Goal: Task Accomplishment & Management: Use online tool/utility

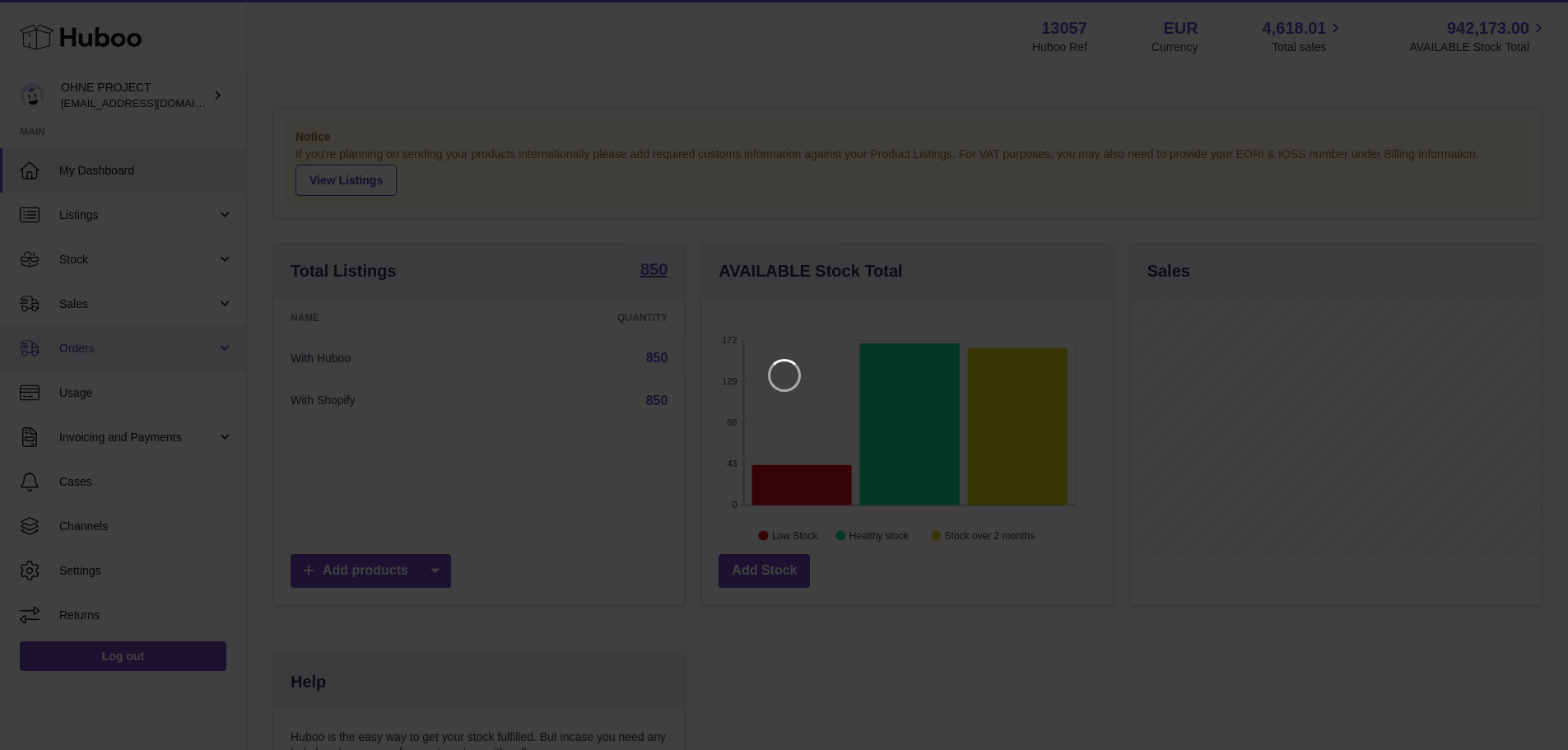
scroll to position [257, 415]
click at [1532, 11] on icon "Close" at bounding box center [1537, 15] width 13 height 13
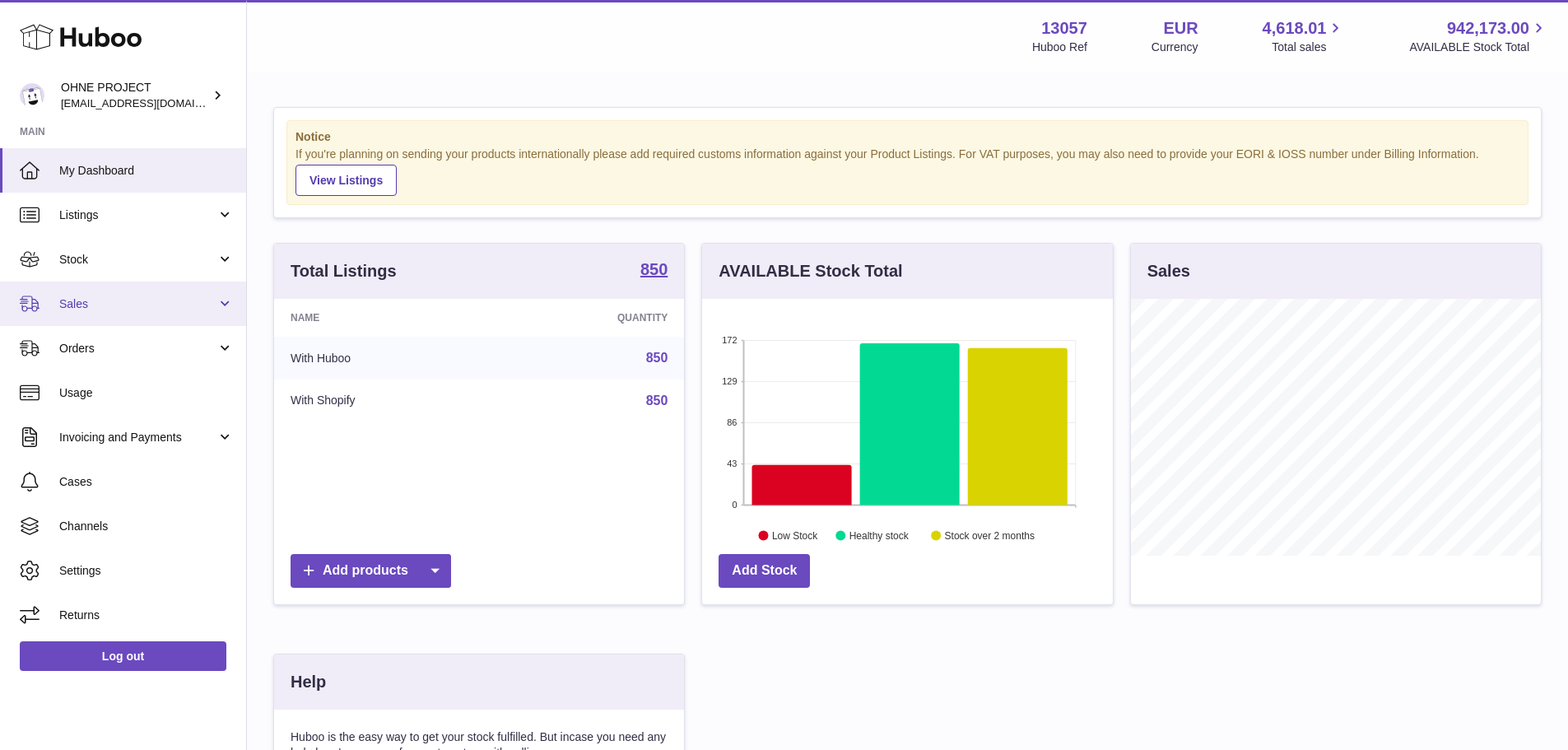
click at [79, 309] on span "Sales" at bounding box center [137, 304] width 157 height 15
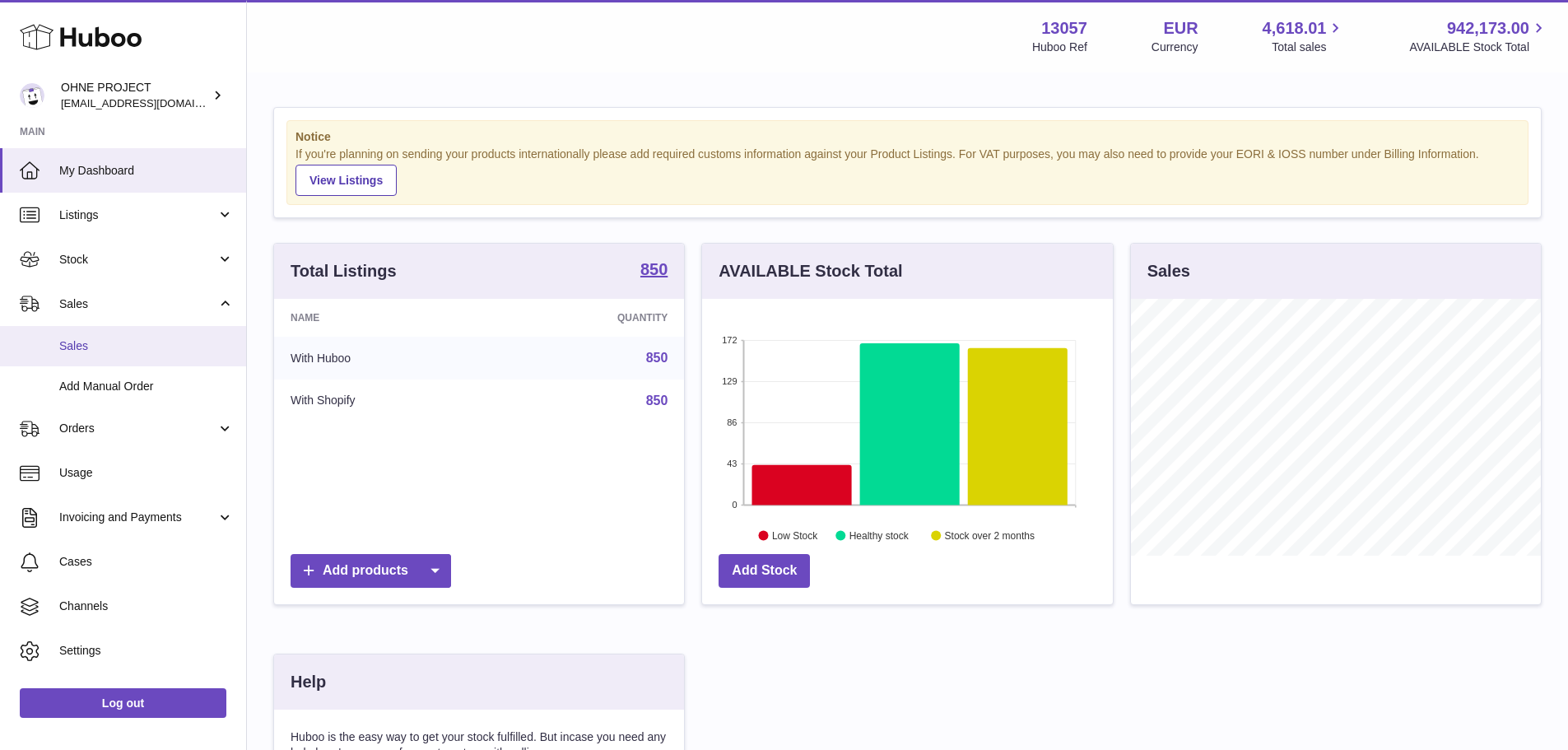
click at [107, 353] on span "Sales" at bounding box center [146, 346] width 174 height 15
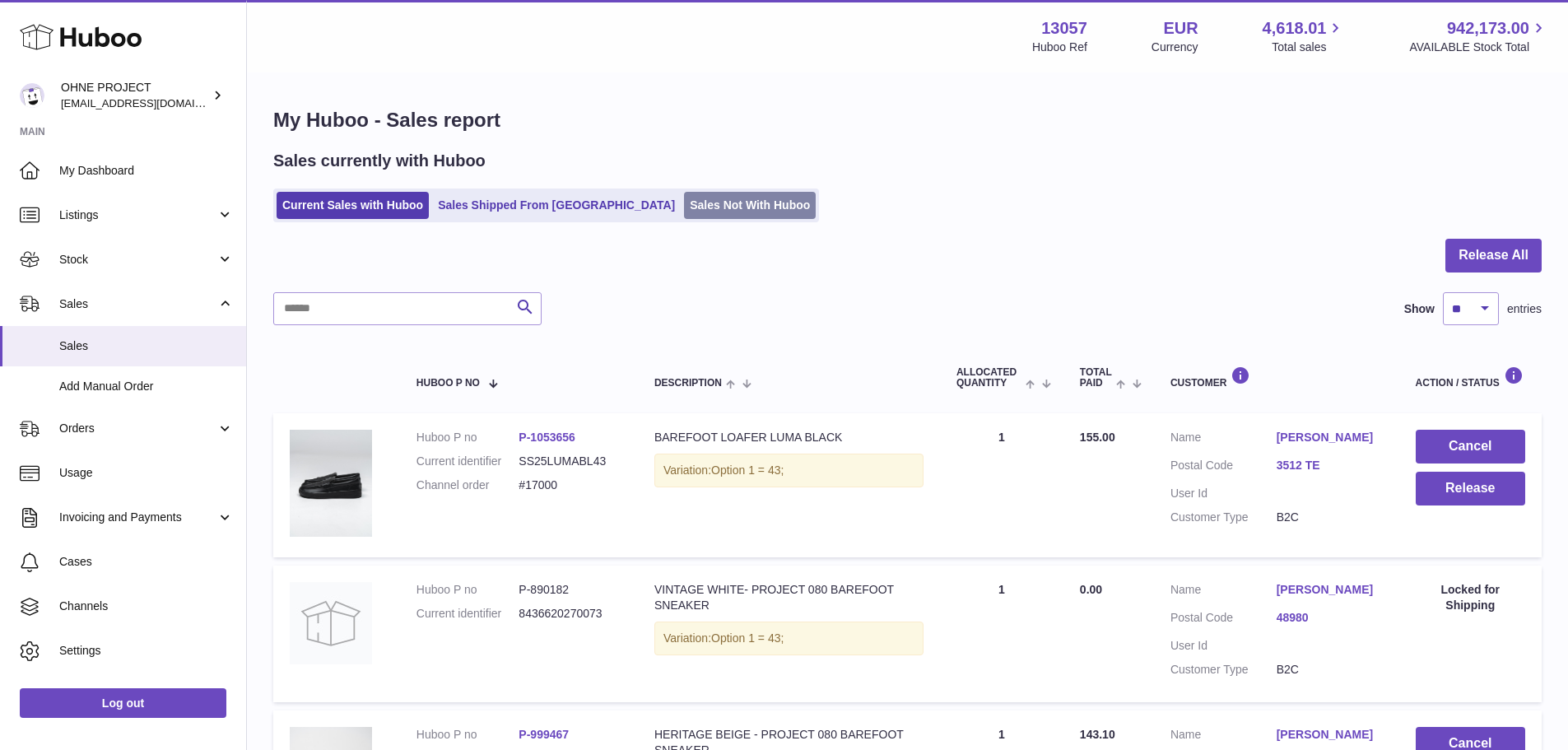
click at [702, 218] on link "Sales Not With Huboo" at bounding box center [750, 206] width 132 height 27
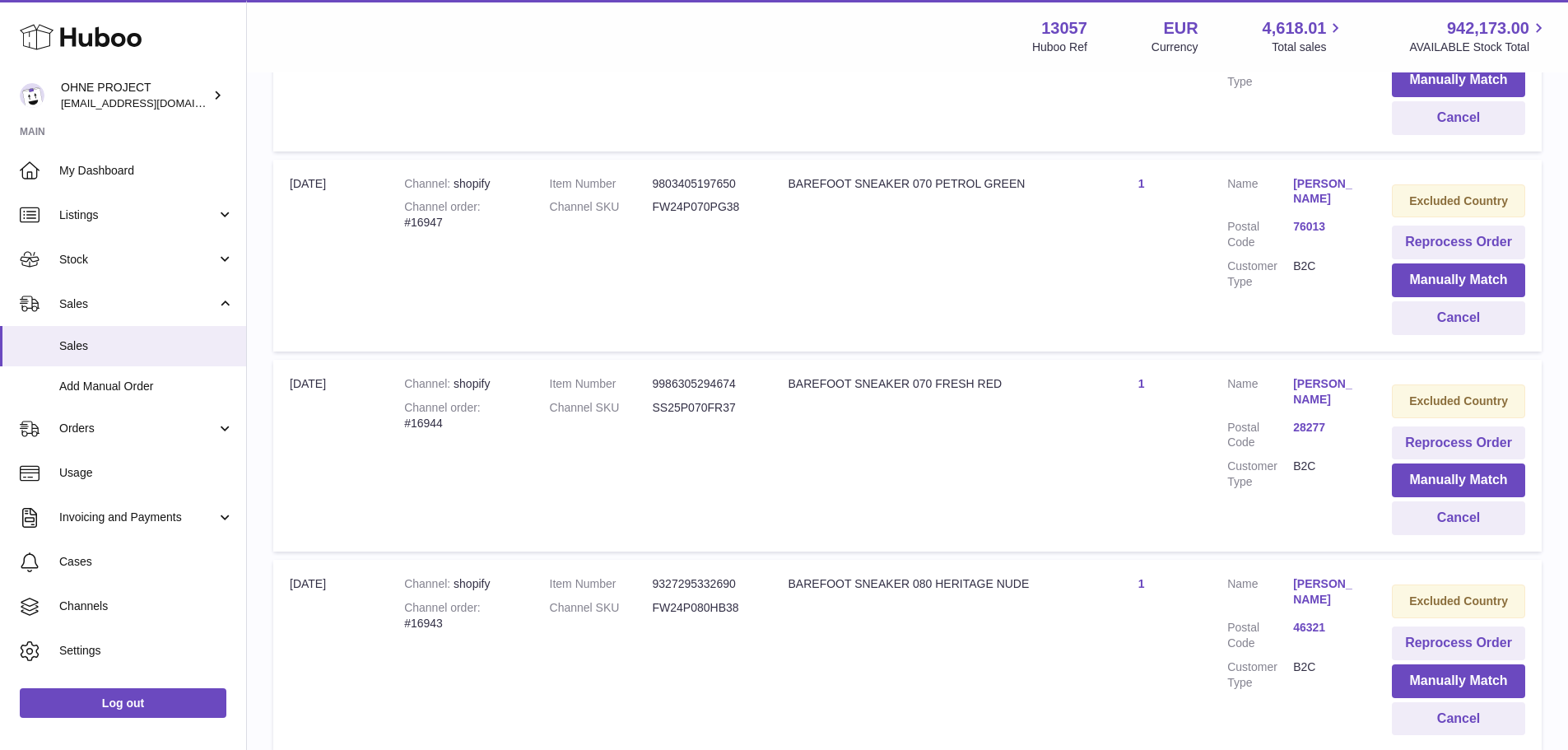
scroll to position [1864, 0]
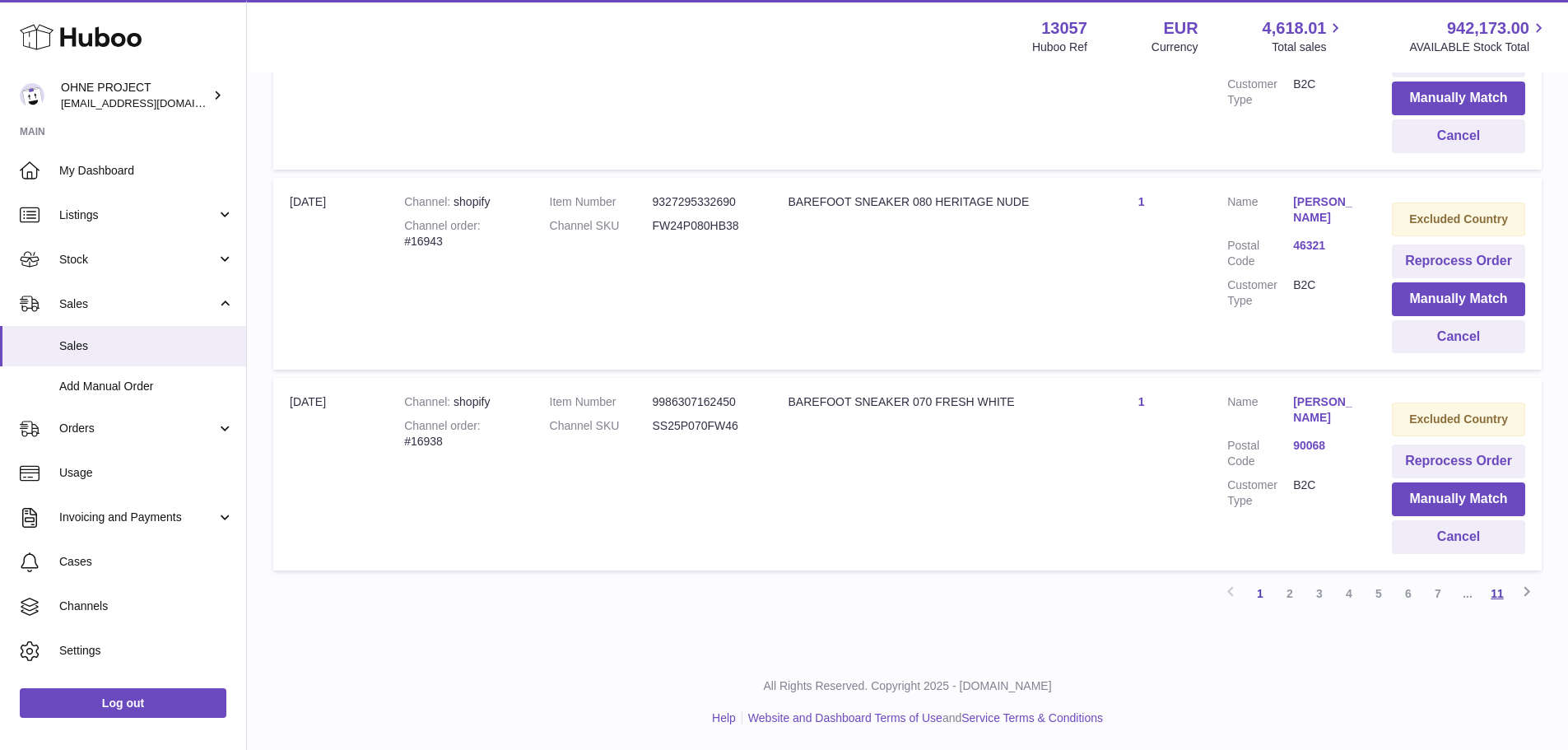
click at [1497, 598] on link "11" at bounding box center [1497, 594] width 30 height 30
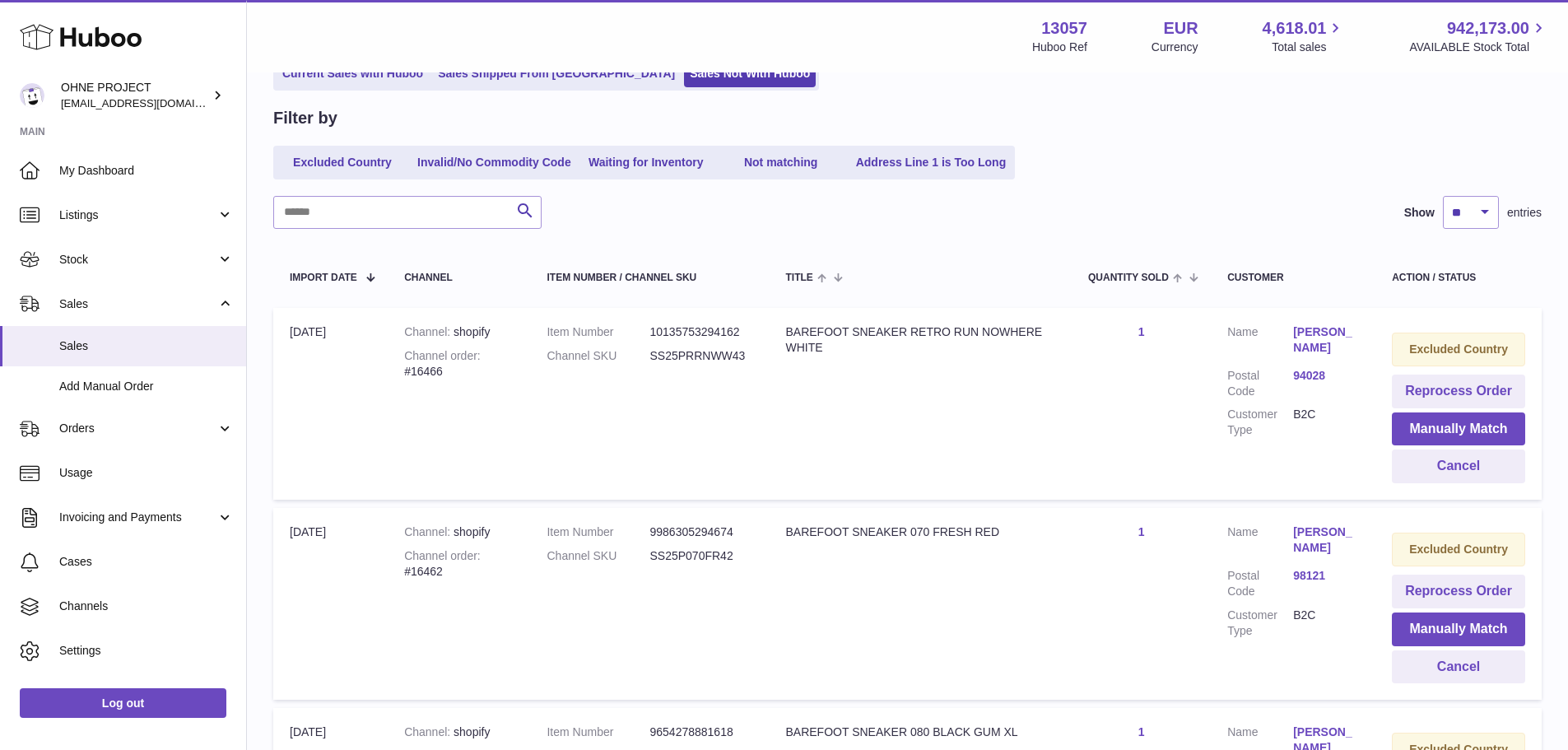
scroll to position [156, 0]
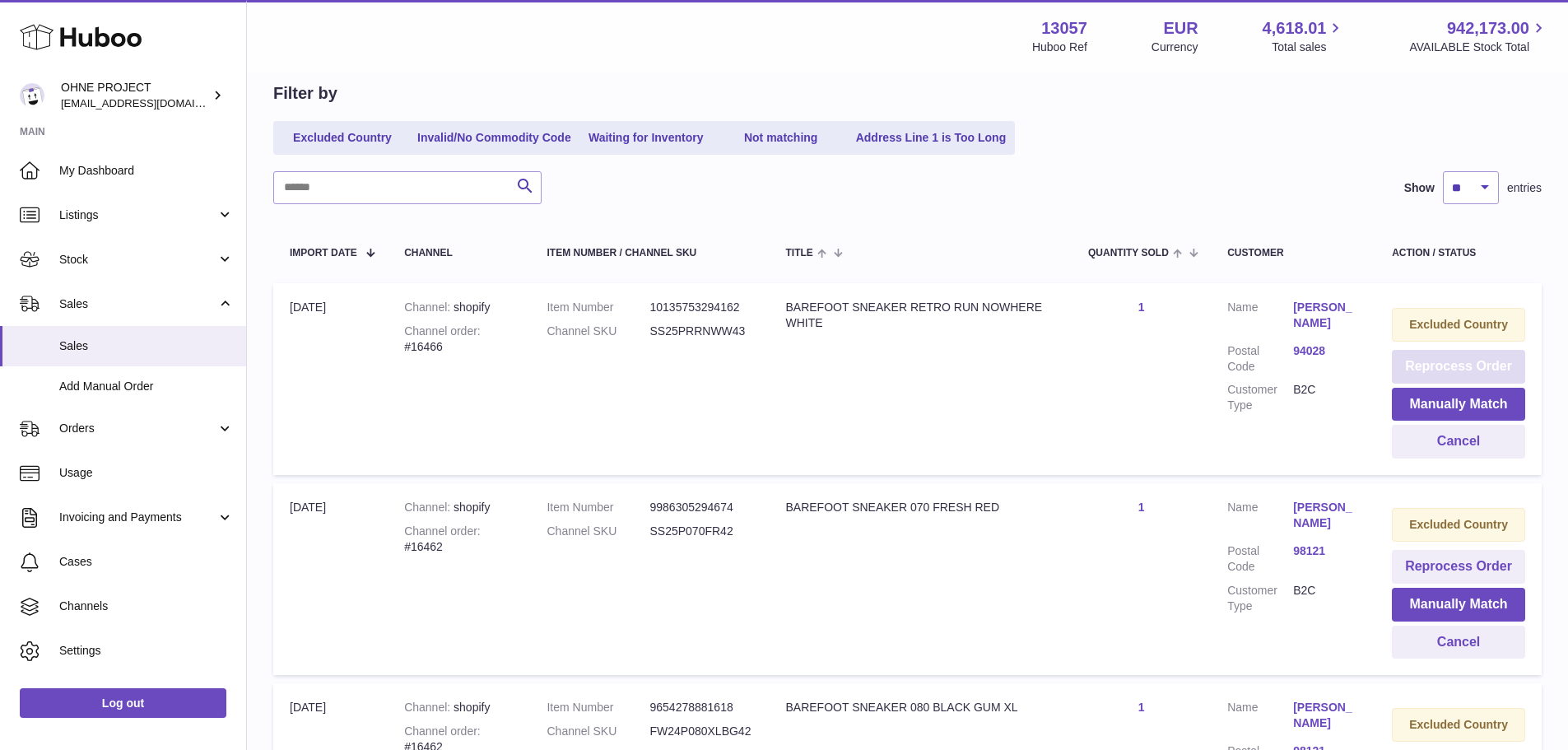
click at [1438, 371] on button "Reprocess Order" at bounding box center [1459, 367] width 133 height 34
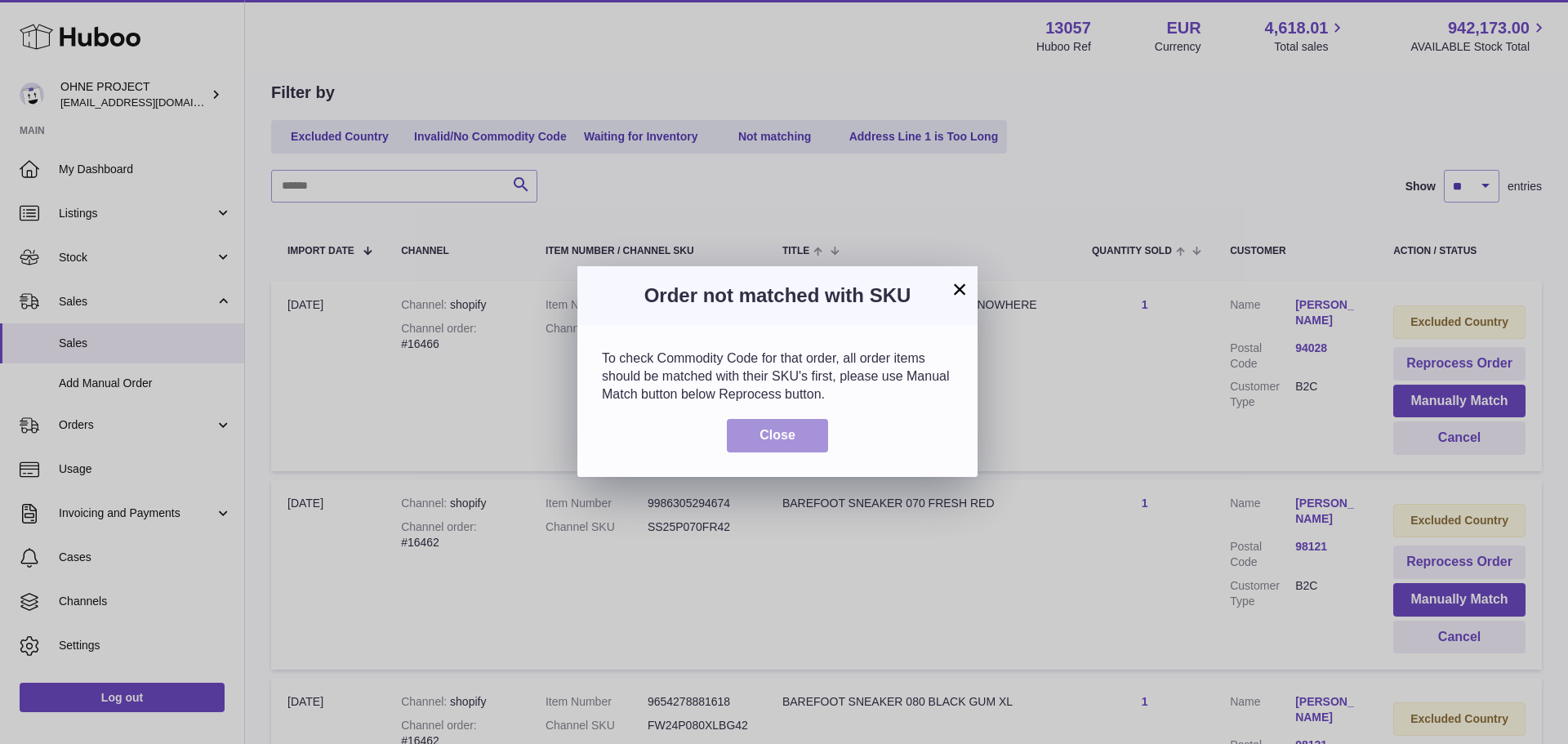
click at [785, 441] on span "Close" at bounding box center [777, 435] width 36 height 14
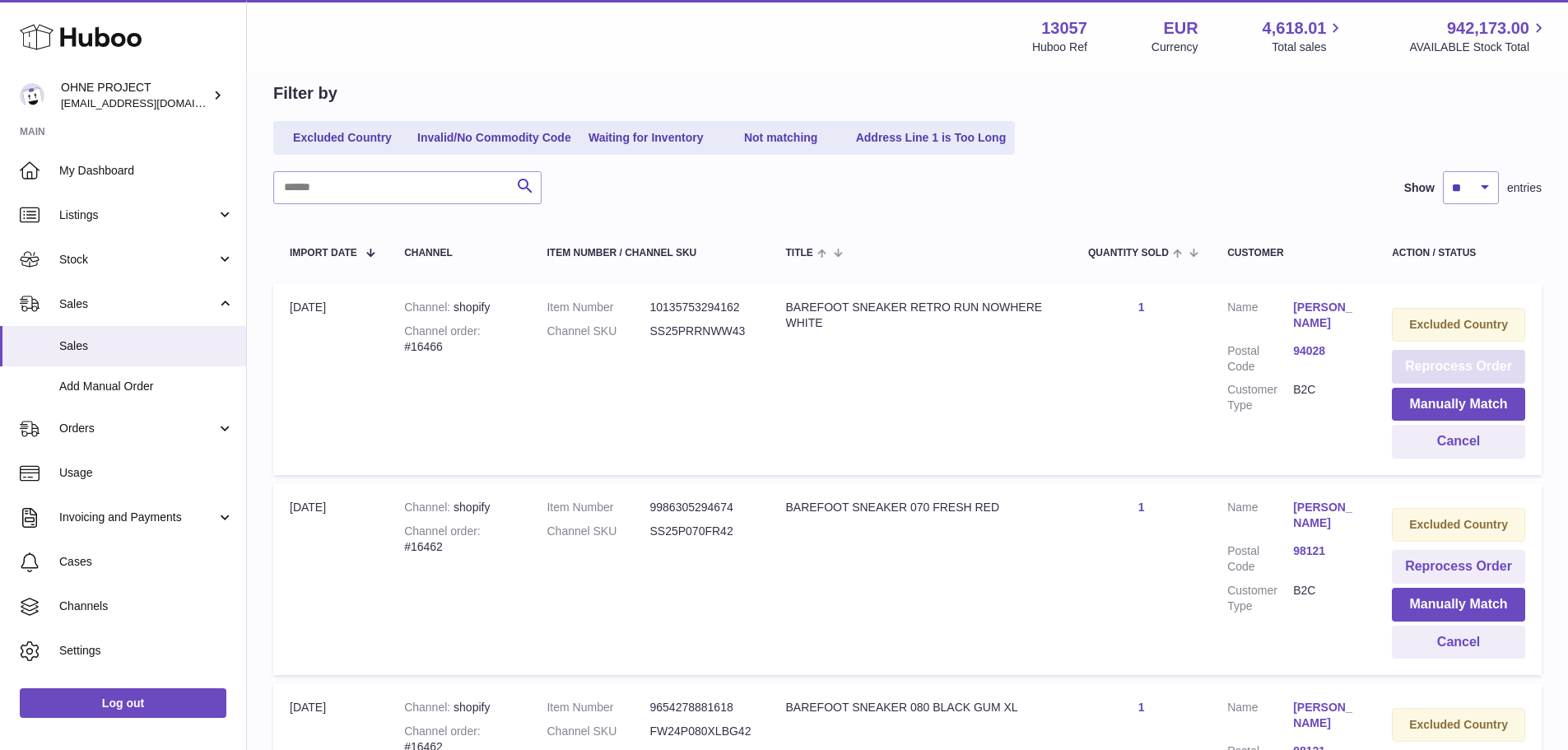
click at [1442, 373] on button "Reprocess Order" at bounding box center [1459, 367] width 133 height 34
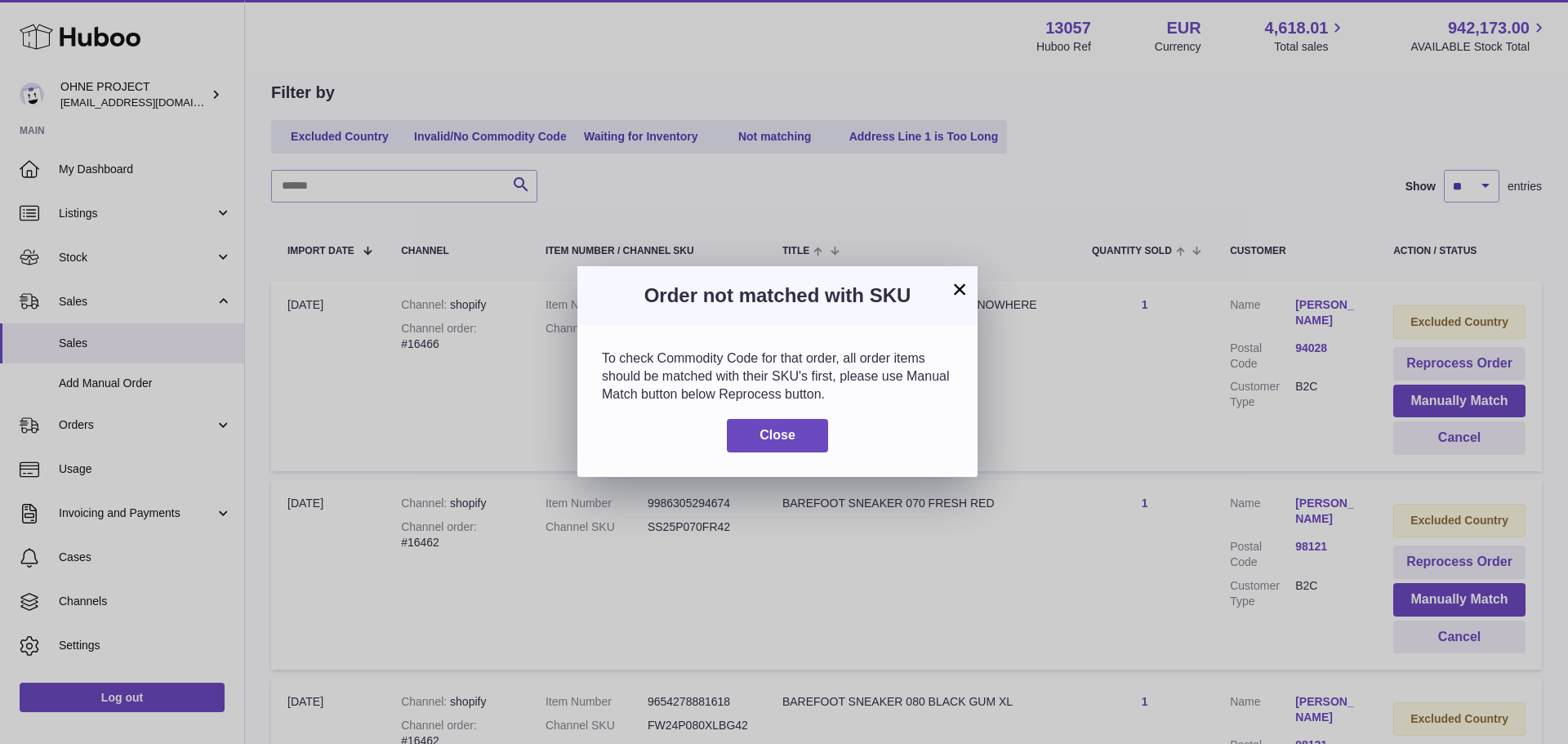
click at [959, 298] on button "×" at bounding box center [959, 289] width 19 height 19
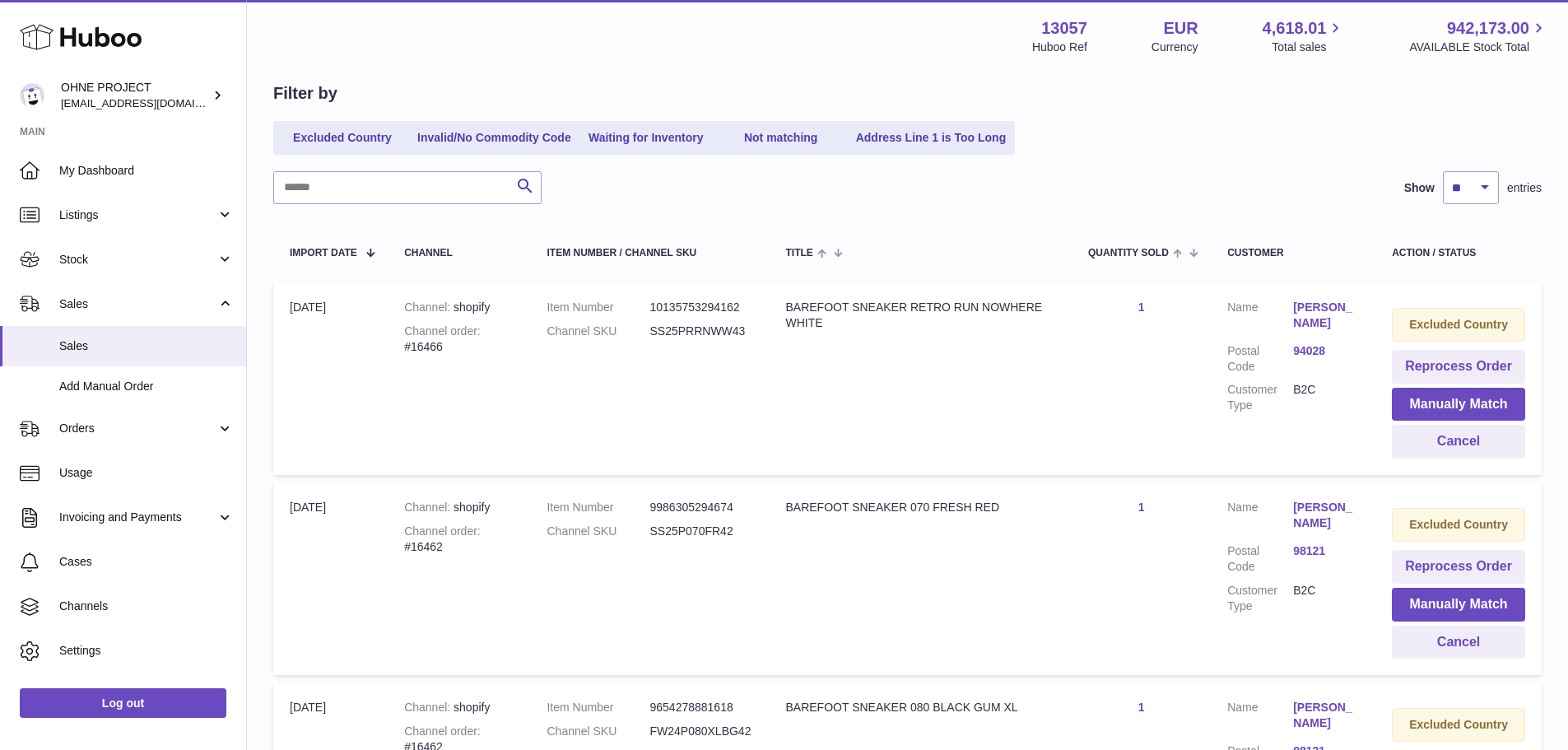
click at [724, 337] on dd "SS25PRRNWW43" at bounding box center [700, 331] width 102 height 15
copy dd "SS25PRRNWW43"
click at [117, 224] on link "Listings" at bounding box center [123, 215] width 246 height 44
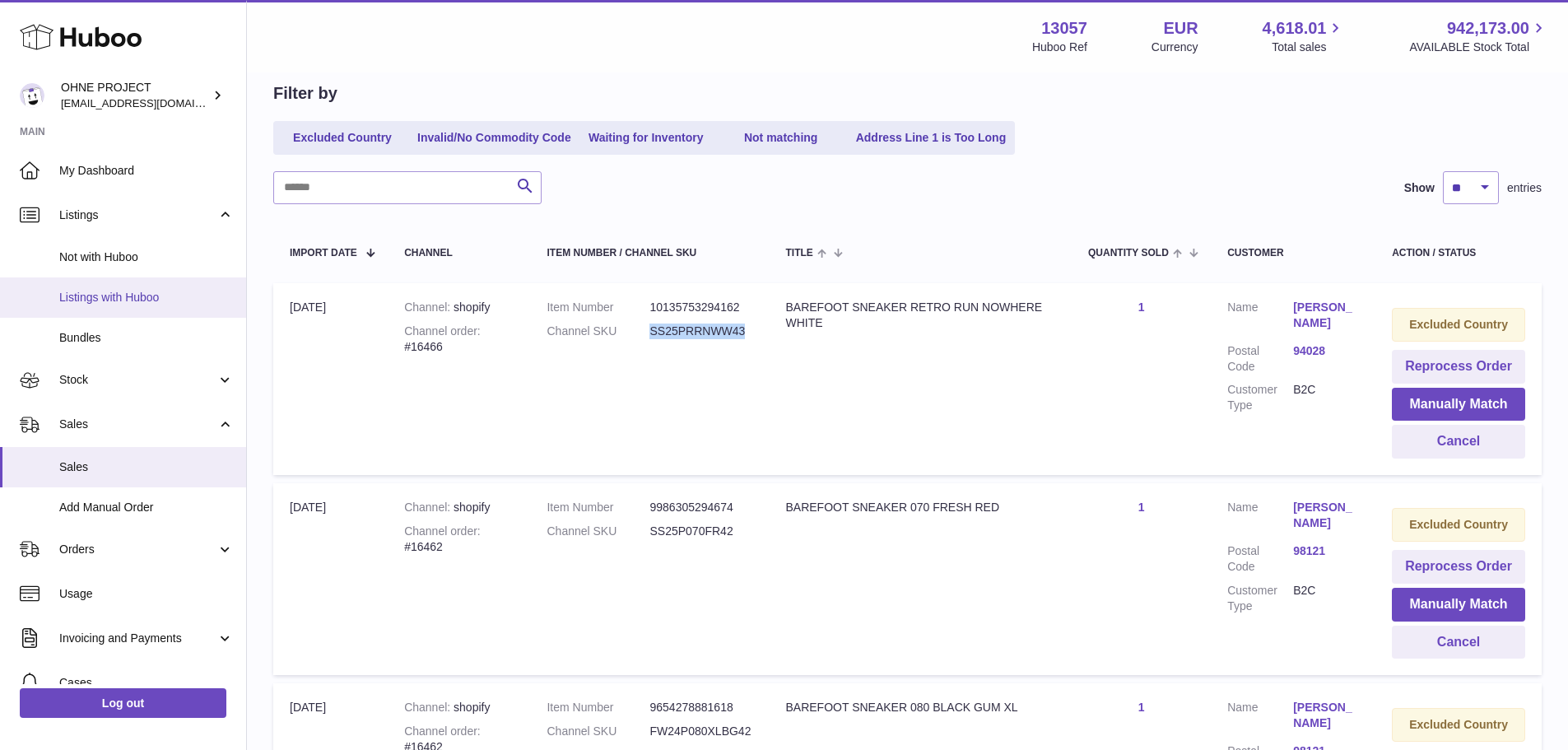
click at [127, 292] on span "Listings with Huboo" at bounding box center [146, 297] width 174 height 15
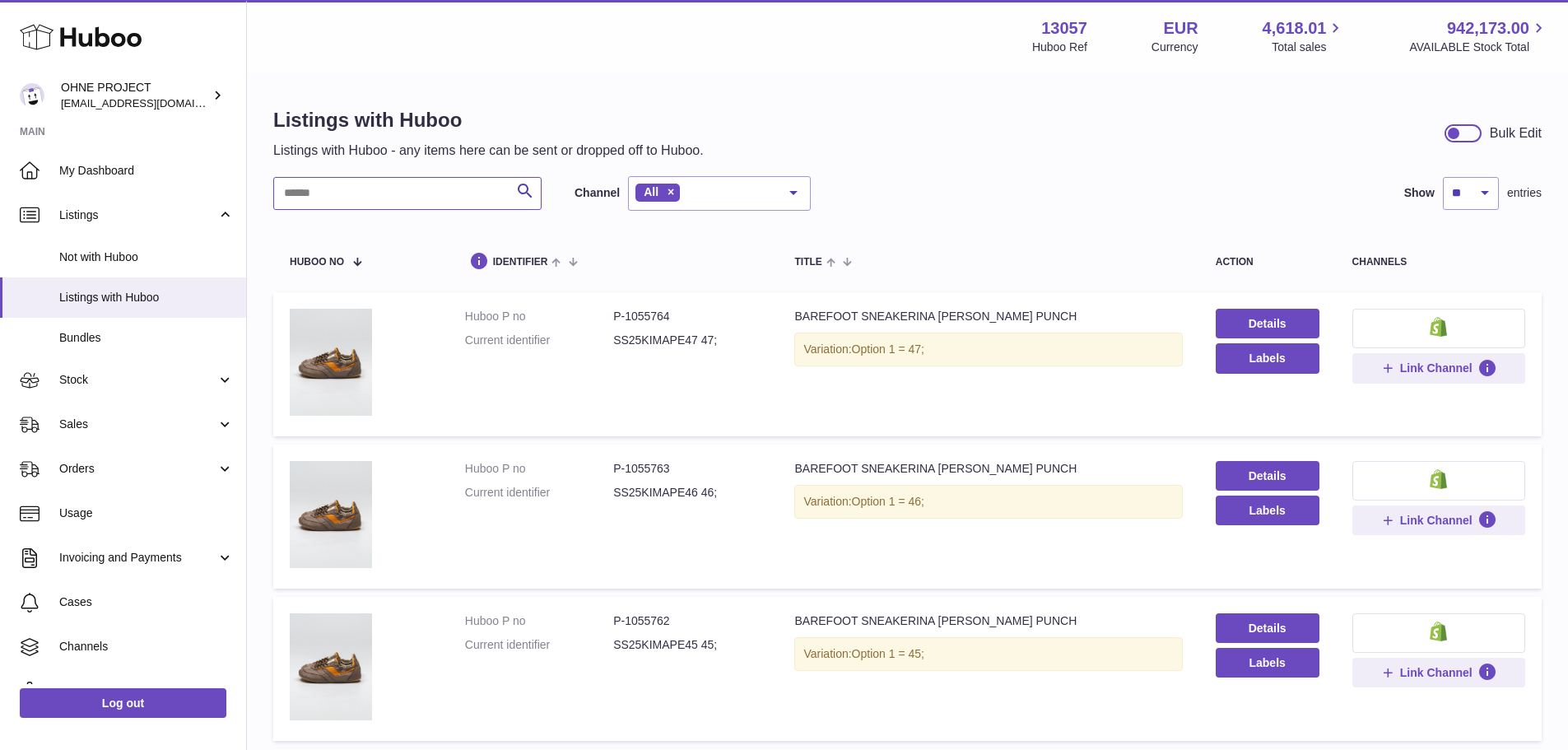
click at [407, 193] on input "text" at bounding box center [407, 193] width 268 height 33
paste input "**********"
type input "**********"
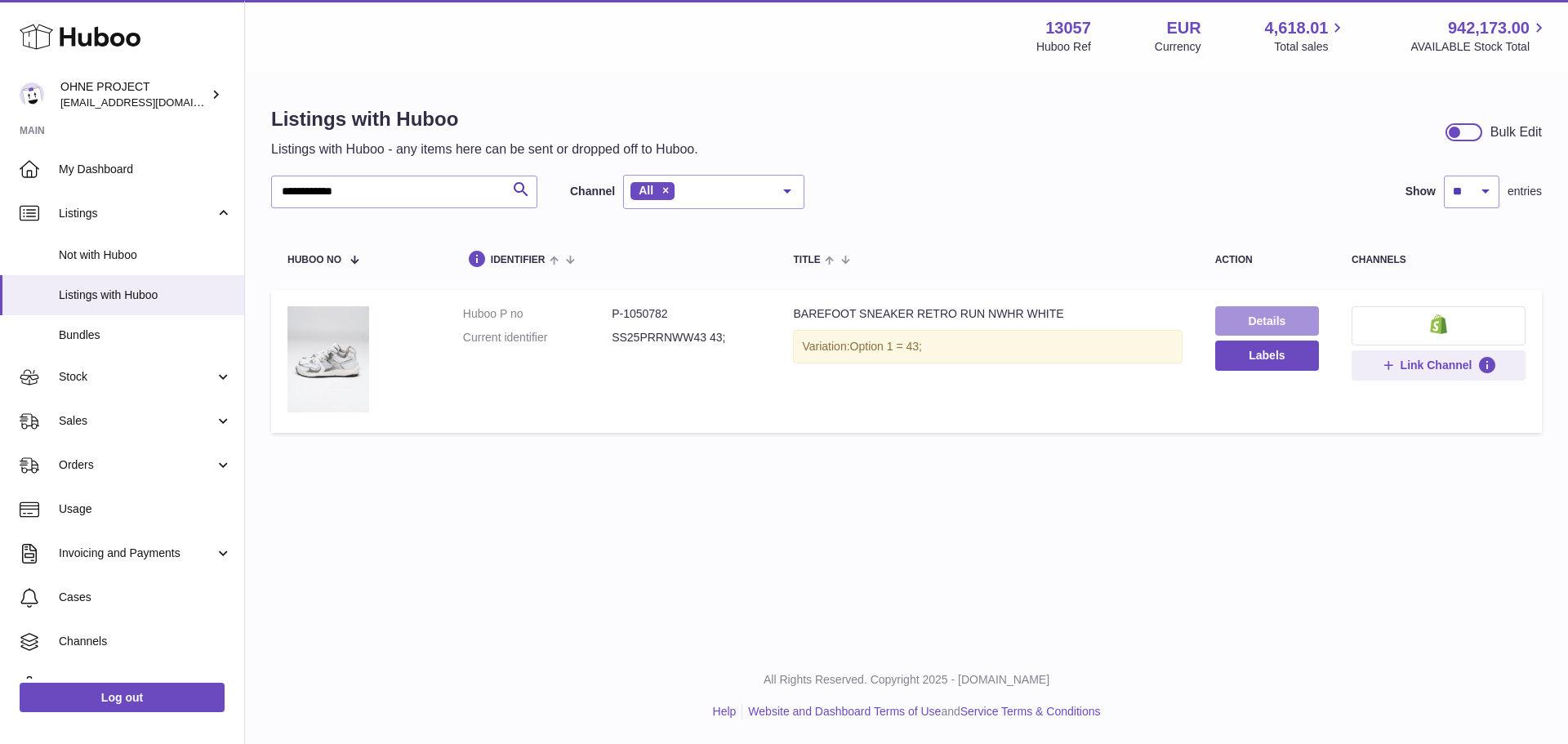
click at [1225, 321] on link "Details" at bounding box center [1267, 320] width 103 height 30
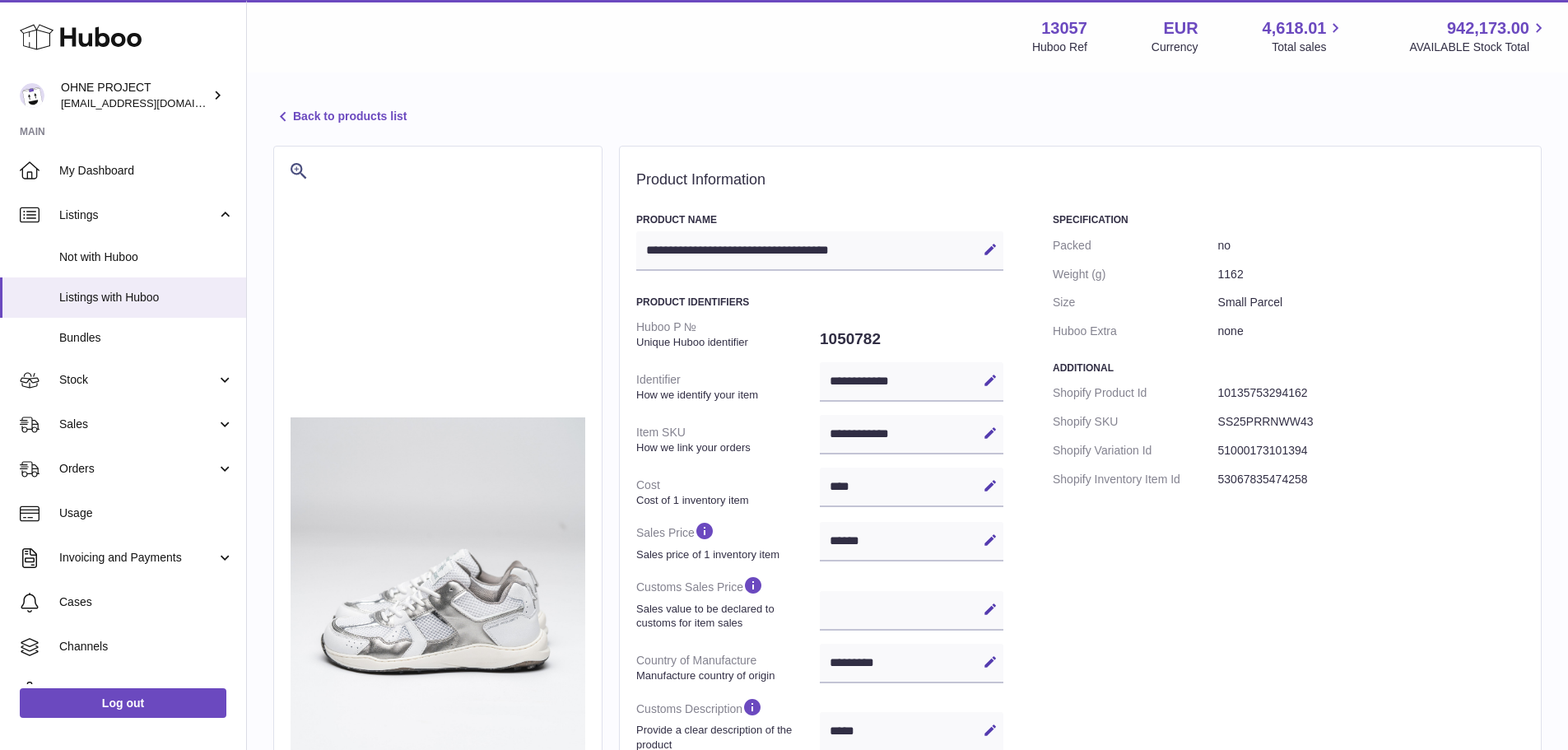
select select "***"
select select "****"
click at [124, 412] on link "Sales" at bounding box center [123, 425] width 246 height 44
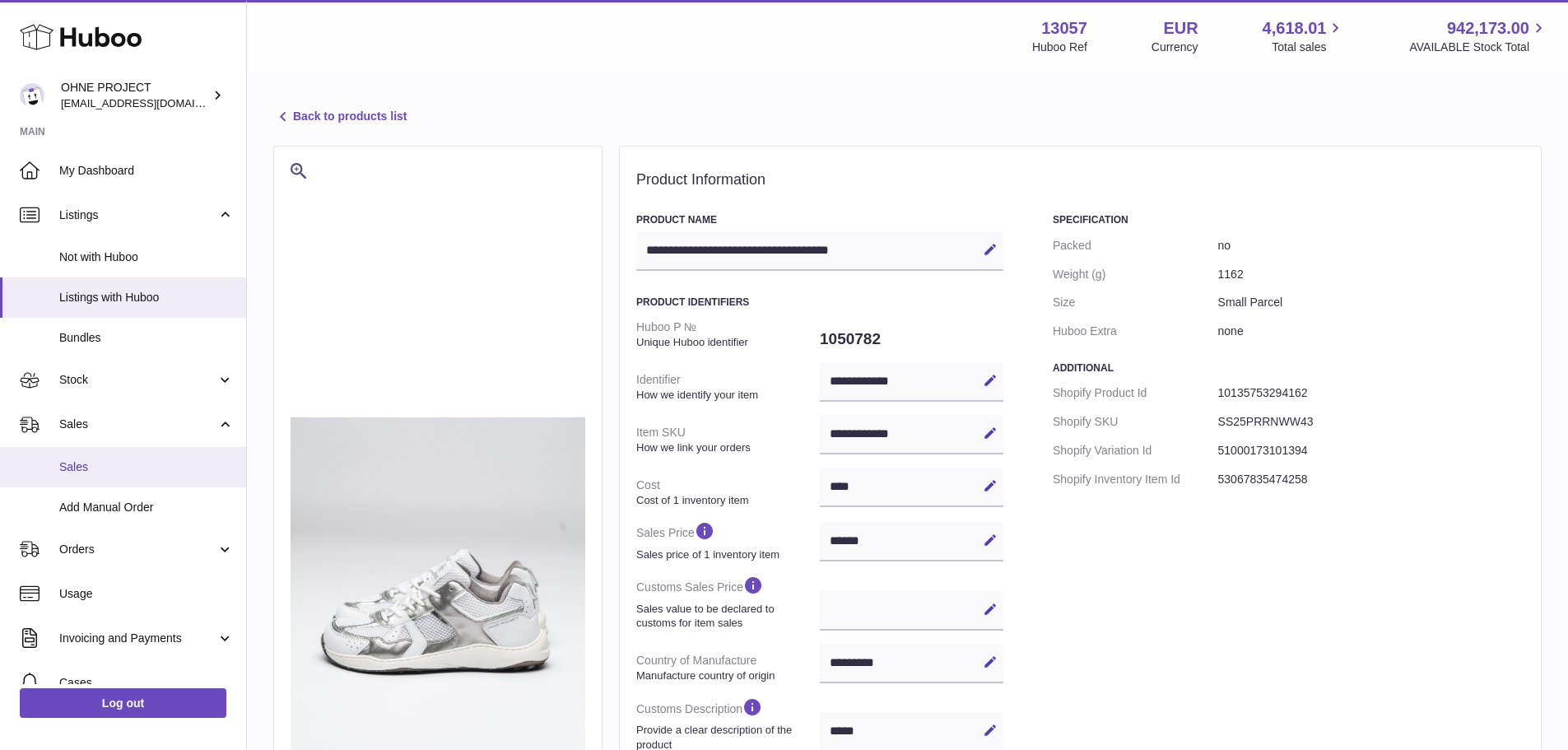
click at [126, 458] on link "Sales" at bounding box center [123, 466] width 246 height 40
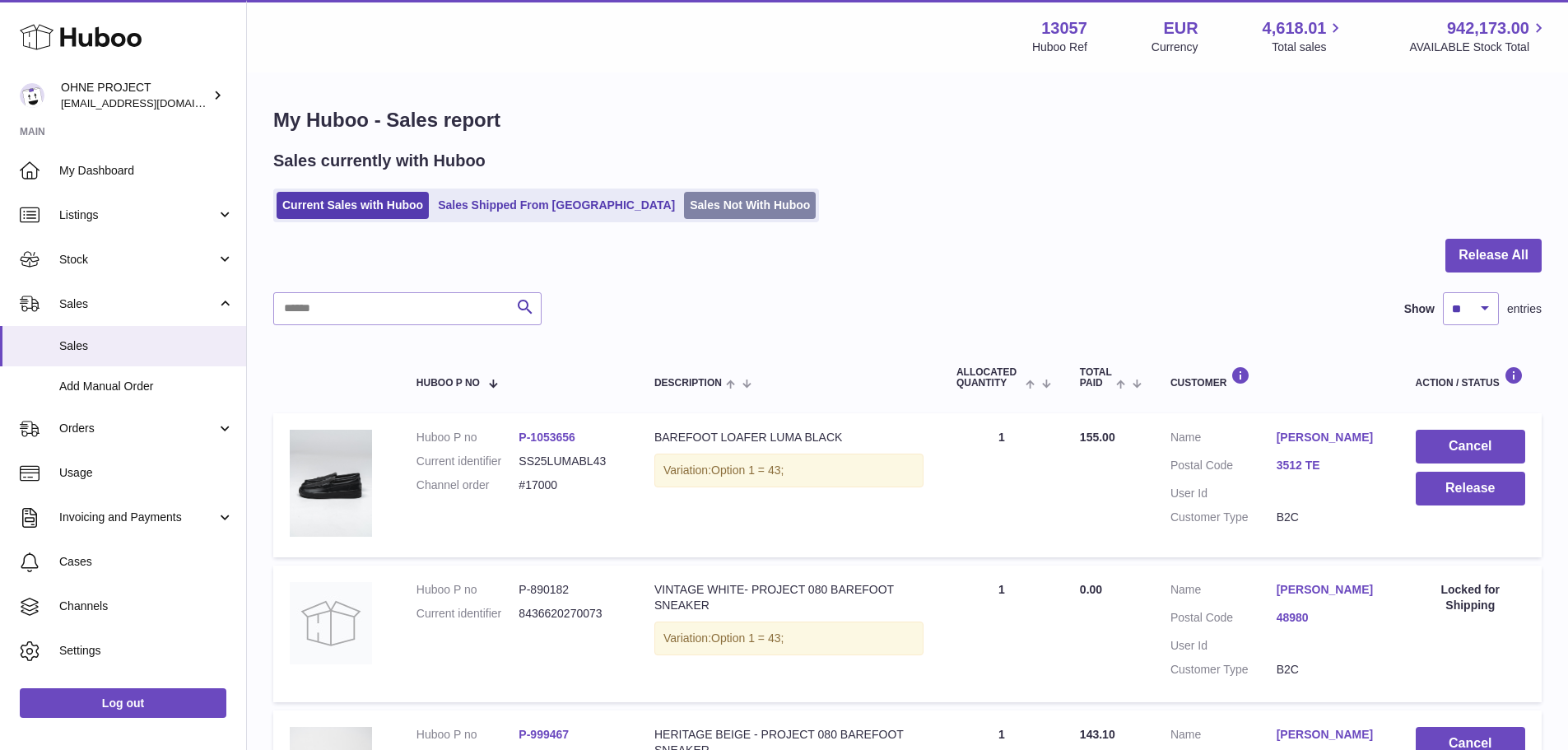
click at [727, 200] on link "Sales Not With Huboo" at bounding box center [750, 206] width 132 height 27
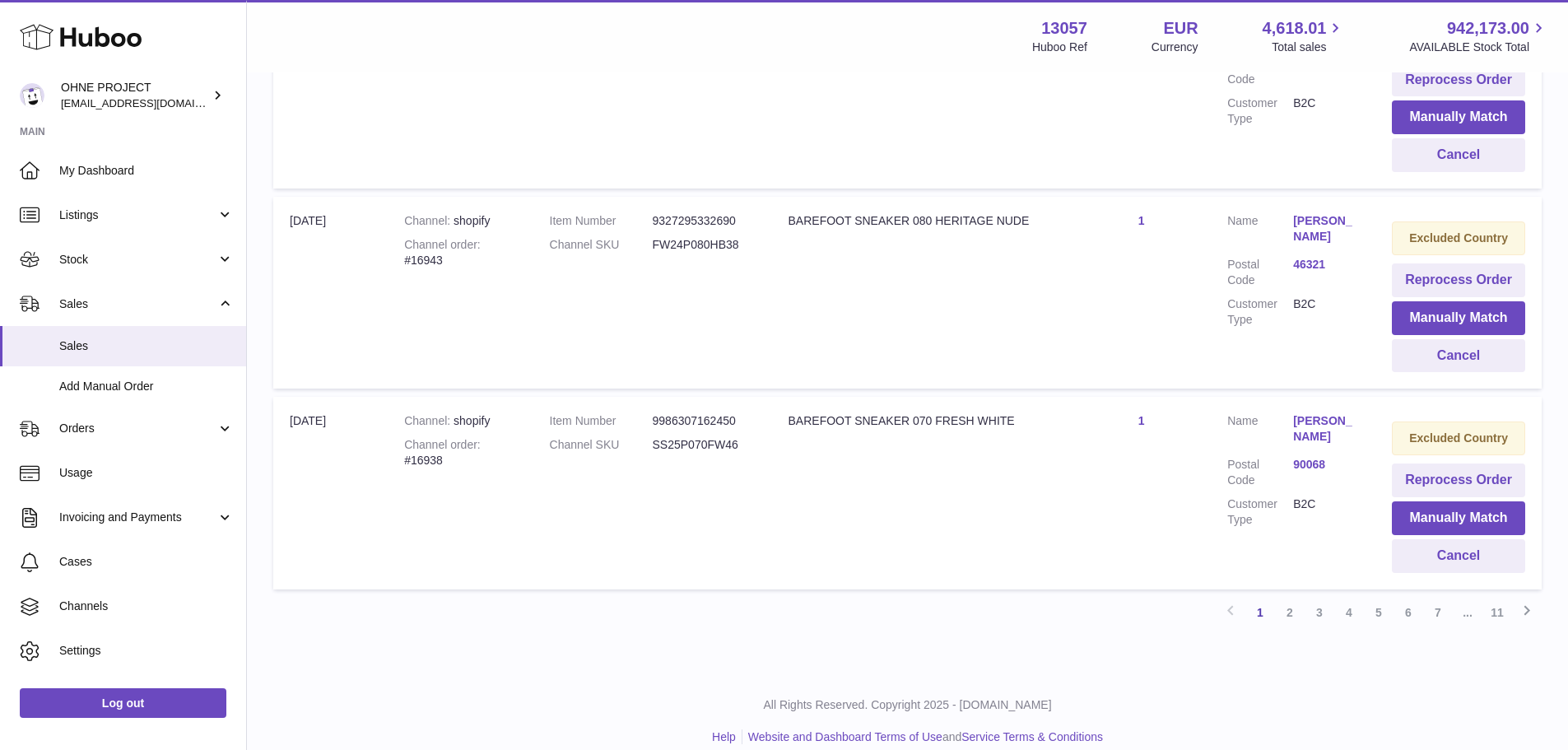
scroll to position [1864, 0]
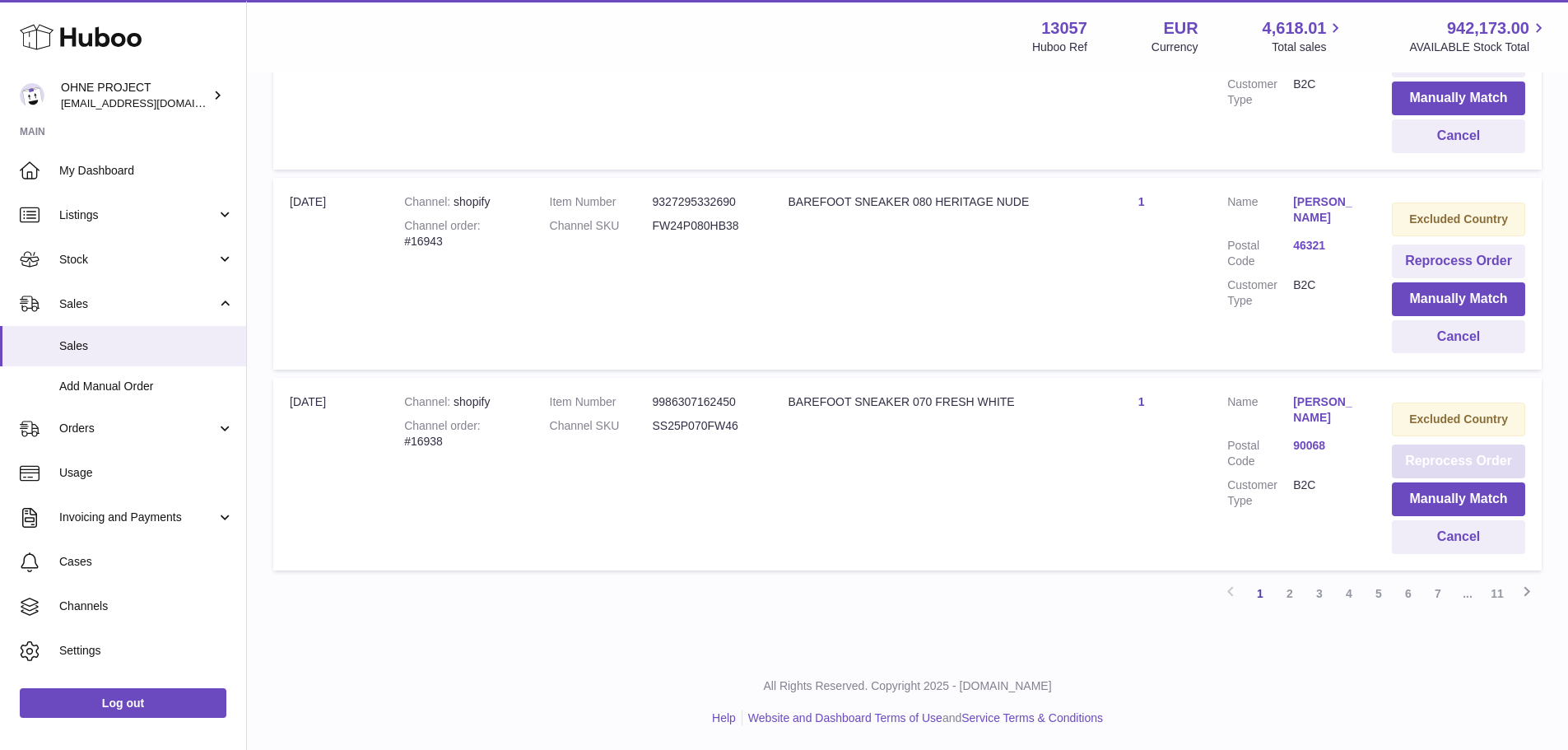
click at [1481, 467] on button "Reprocess Order" at bounding box center [1459, 461] width 133 height 34
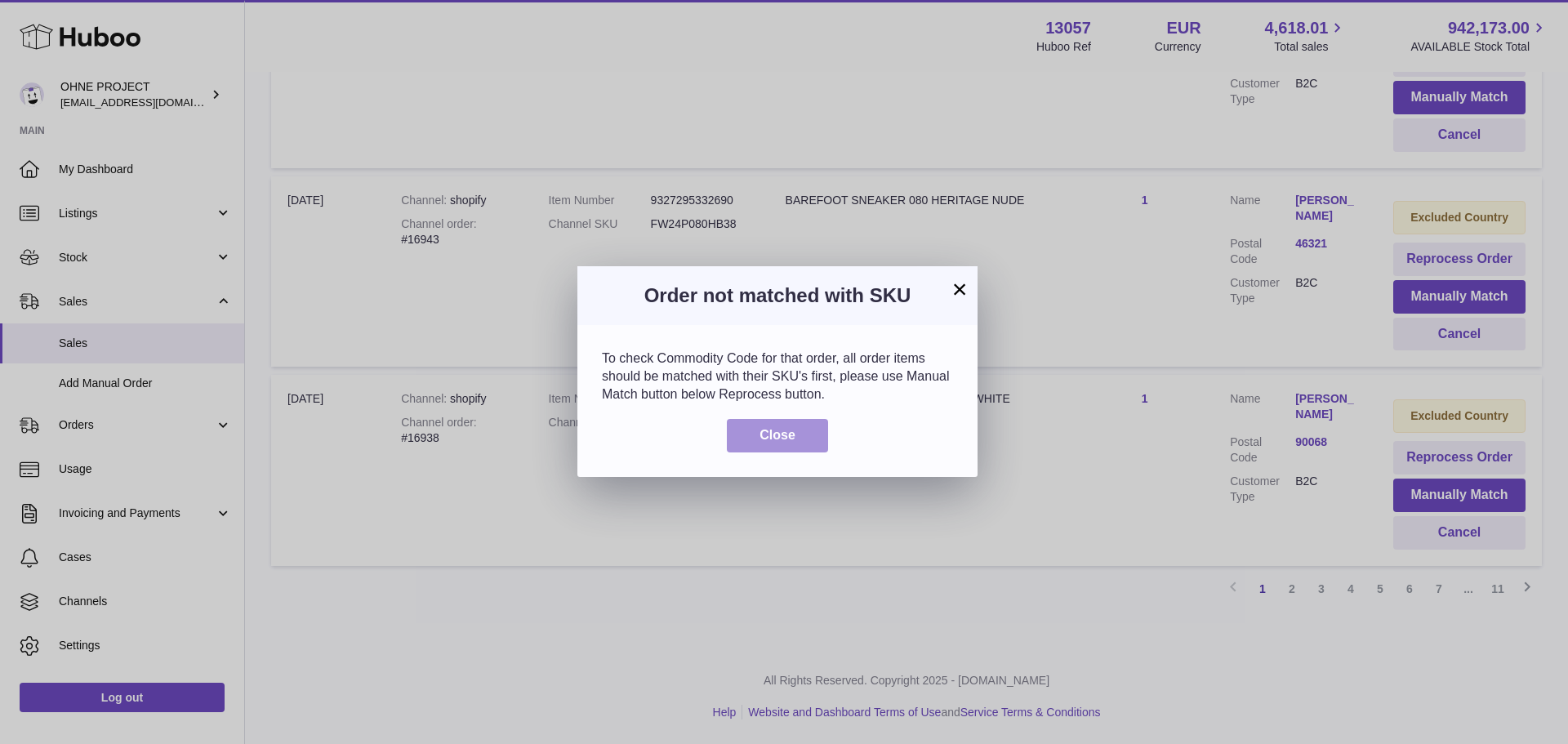
click at [787, 428] on span "Close" at bounding box center [777, 435] width 36 height 14
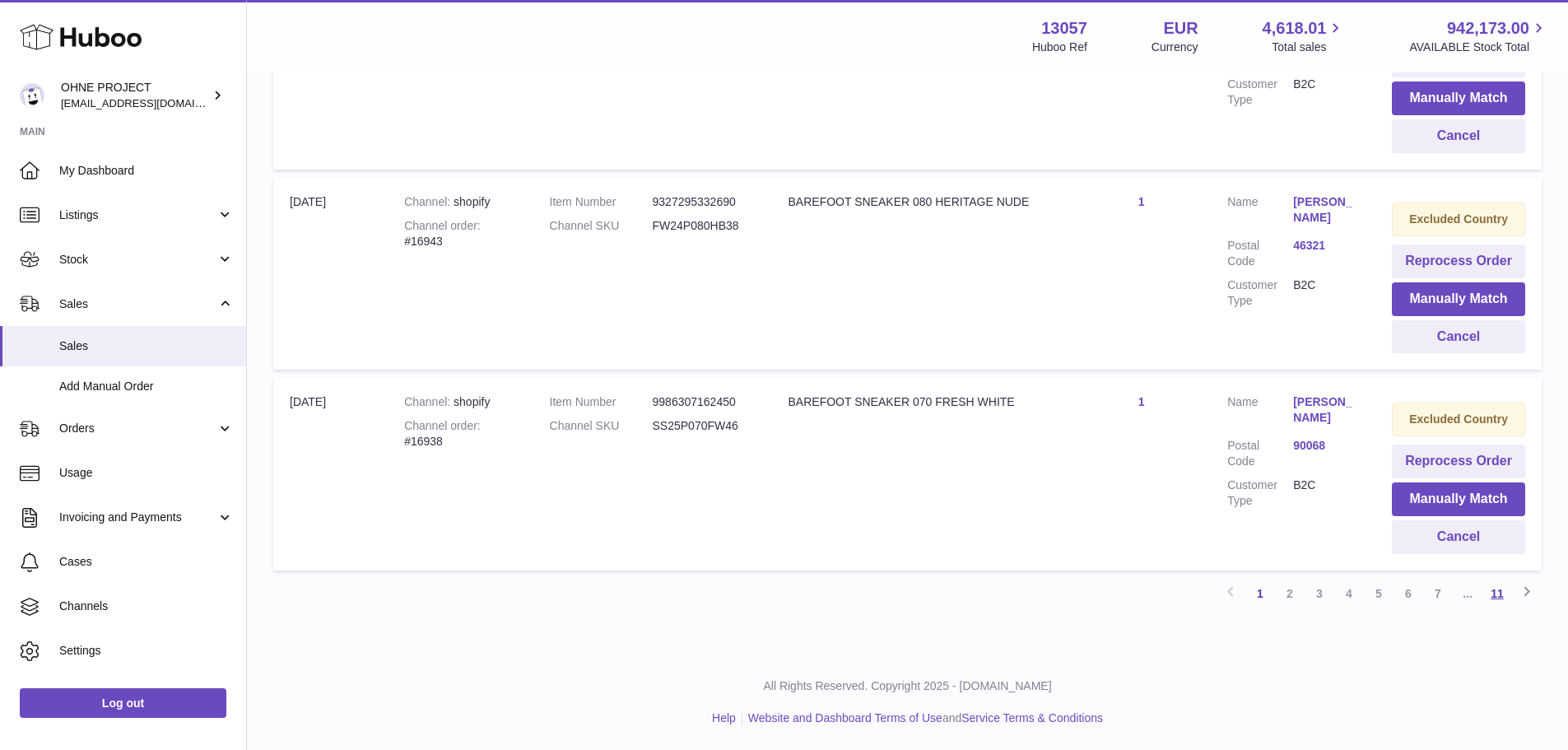
click at [1493, 595] on link "11" at bounding box center [1497, 594] width 30 height 30
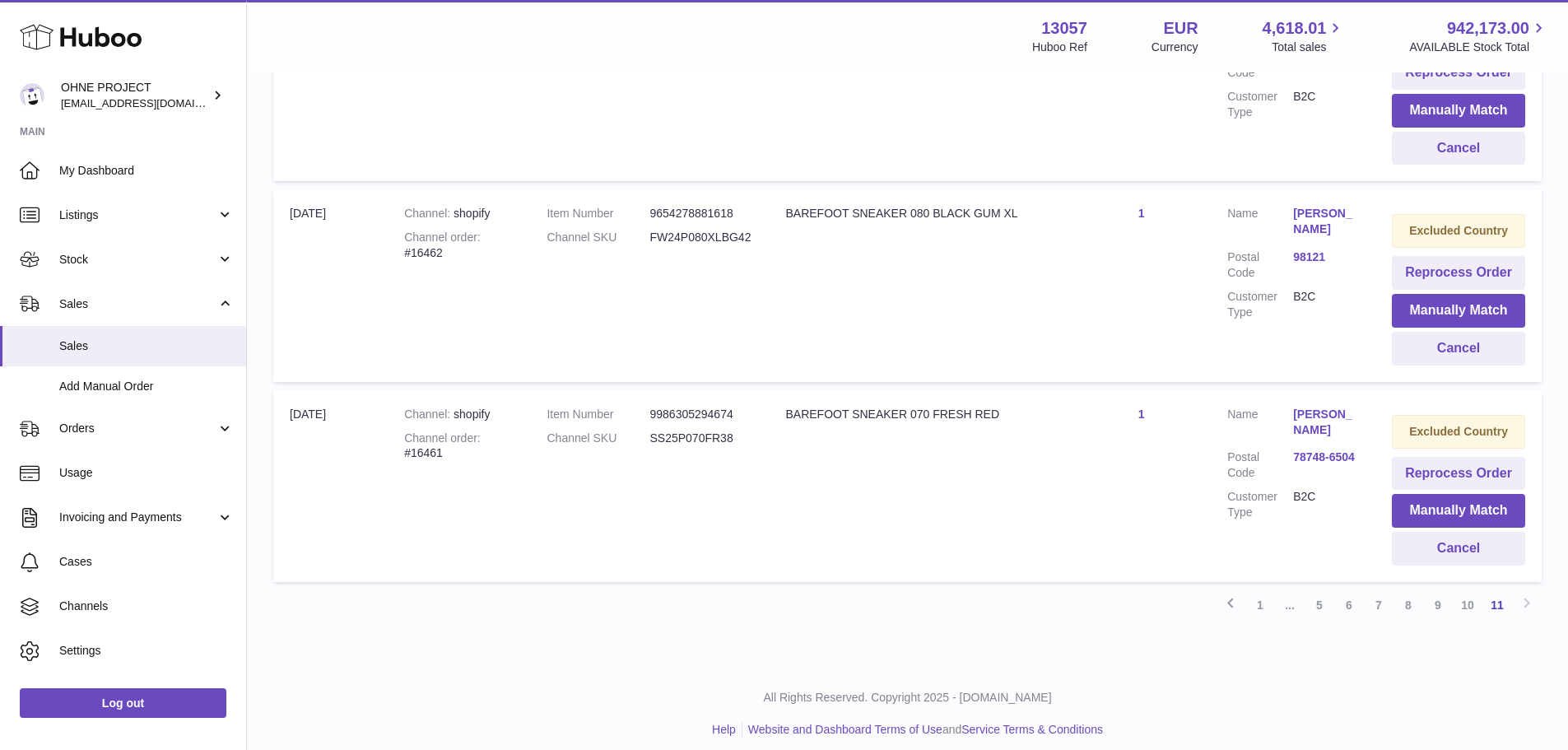
scroll to position [663, 0]
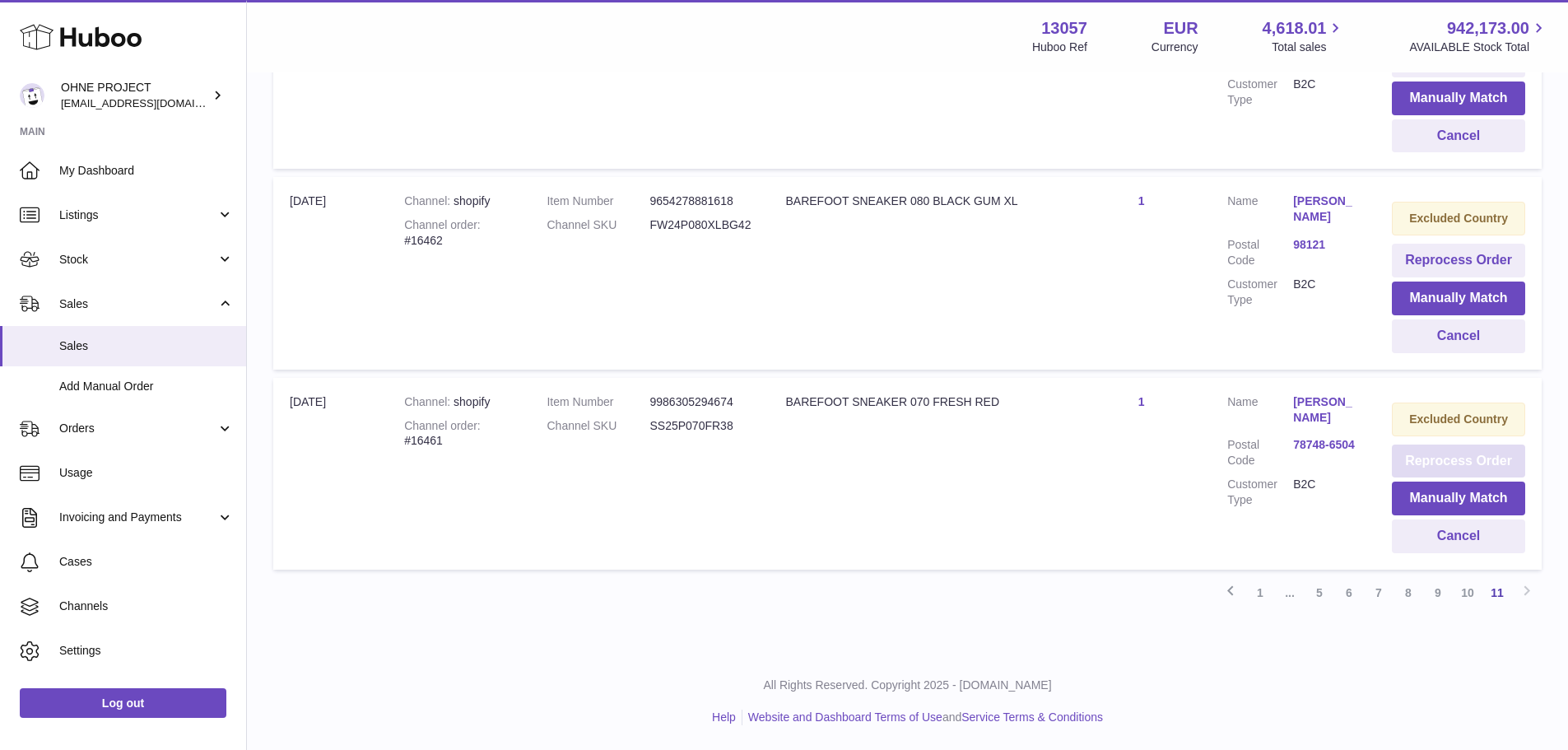
click at [1440, 460] on button "Reprocess Order" at bounding box center [1459, 461] width 133 height 34
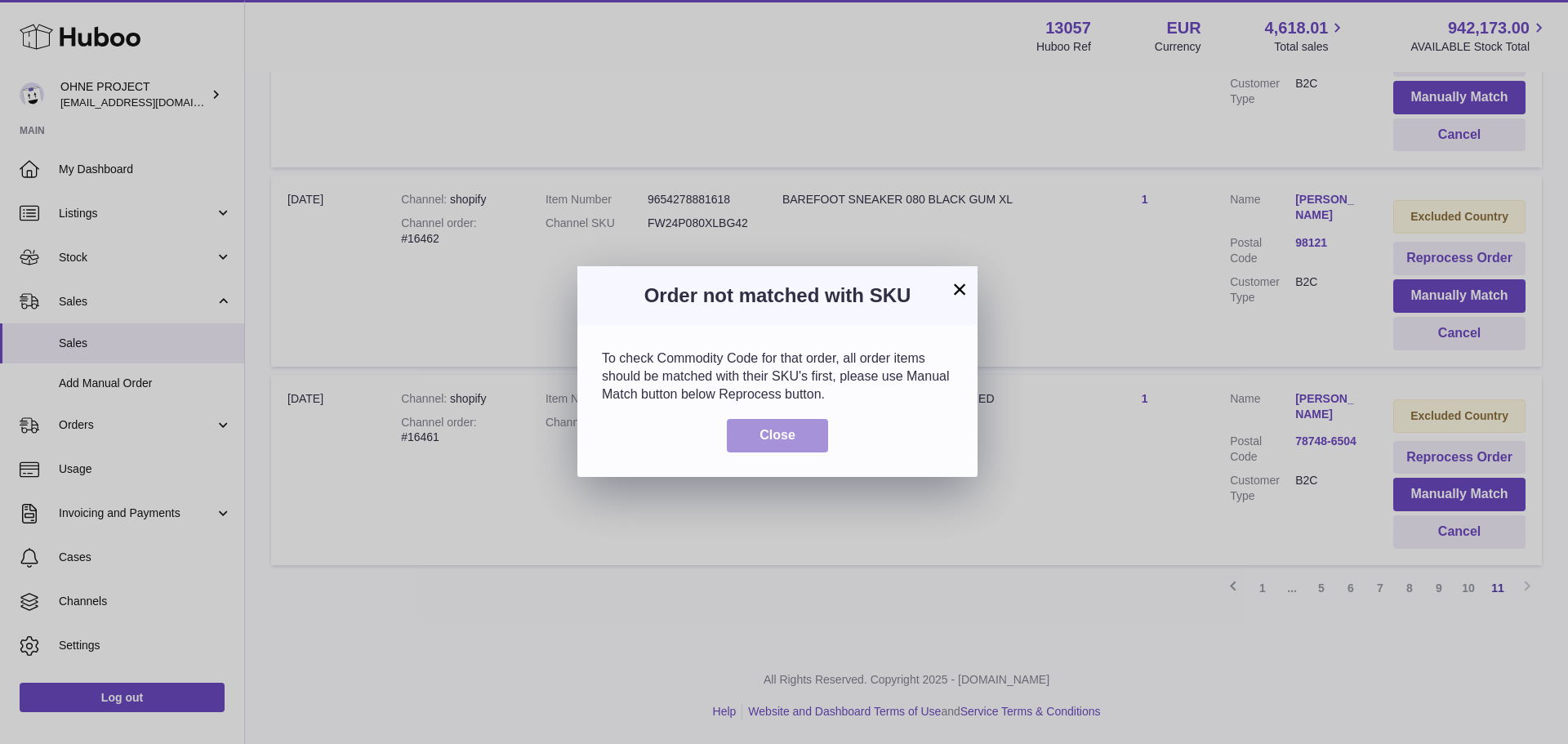
click at [797, 443] on button "Close" at bounding box center [778, 436] width 102 height 34
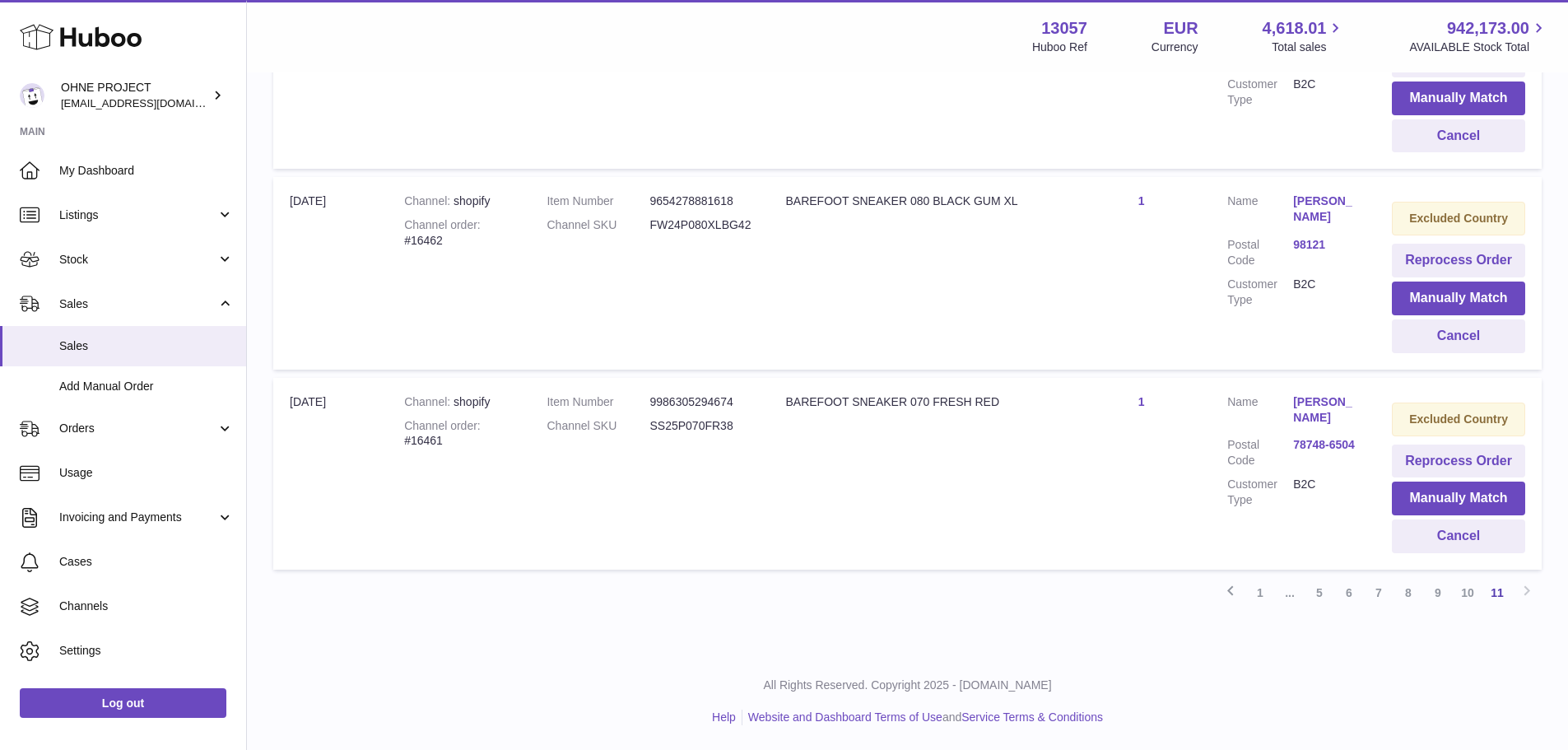
click at [1383, 453] on td "Excluded Country Reprocess Order Manually Match Cancel" at bounding box center [1458, 473] width 167 height 192
click at [1398, 461] on button "Reprocess Order" at bounding box center [1459, 461] width 133 height 34
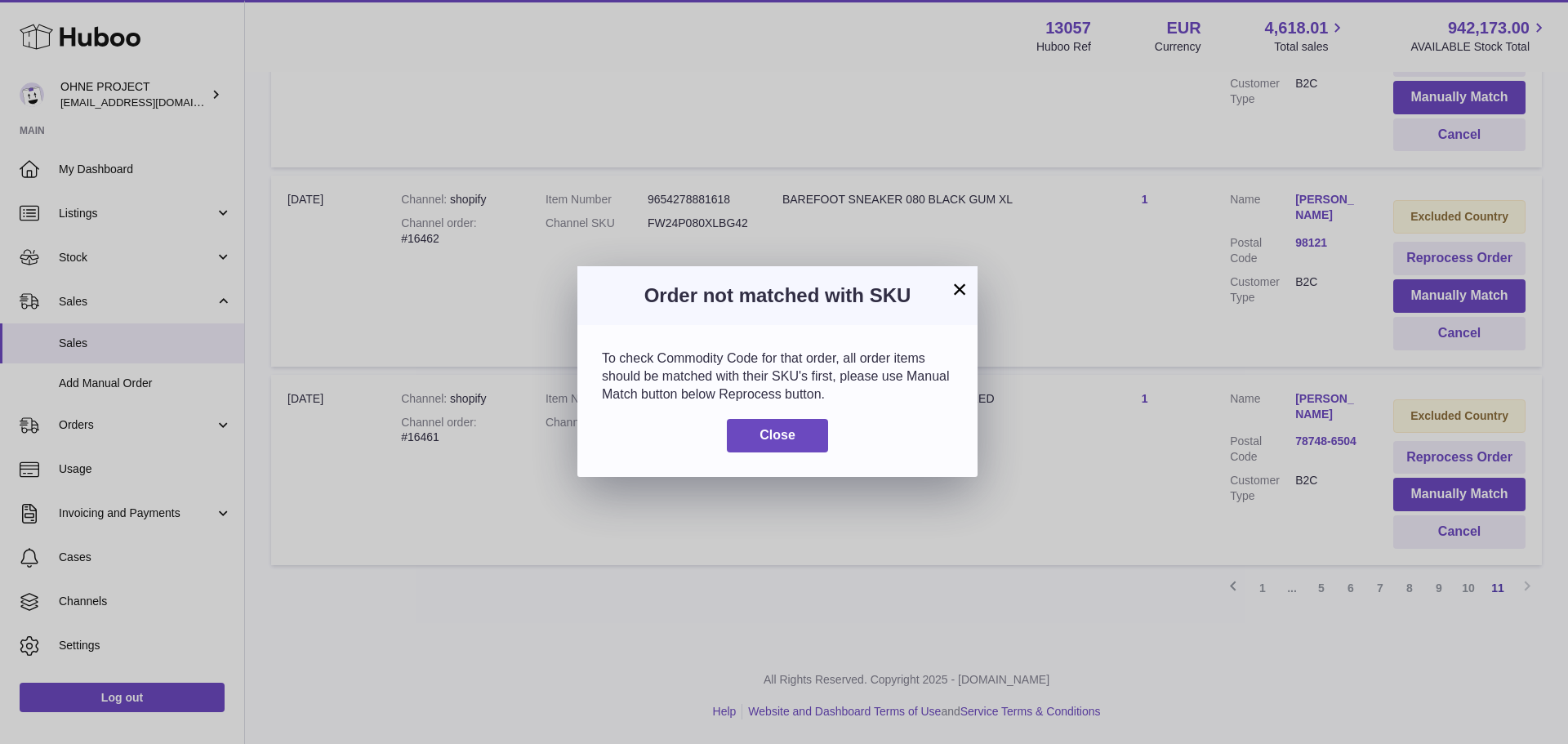
click at [764, 454] on div "To check Commodity Code for that order, all order items should be matched with …" at bounding box center [777, 401] width 400 height 152
click at [778, 454] on div "To check Commodity Code for that order, all order items should be matched with …" at bounding box center [777, 401] width 400 height 152
click at [807, 419] on button "Close" at bounding box center [778, 436] width 102 height 34
